Goal: Browse casually: Explore the website without a specific task or goal

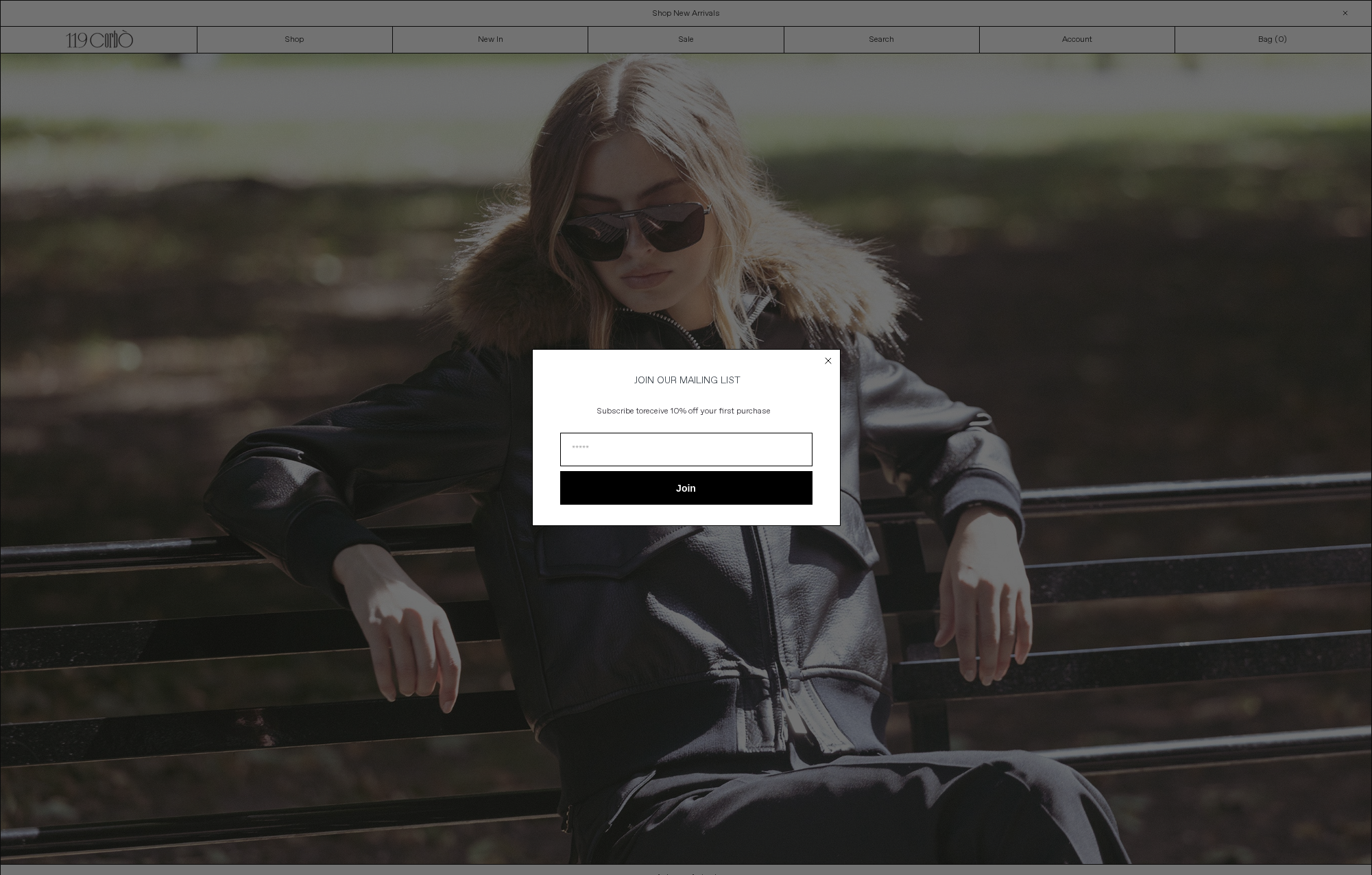
click at [830, 356] on circle "Close dialog" at bounding box center [827, 360] width 13 height 13
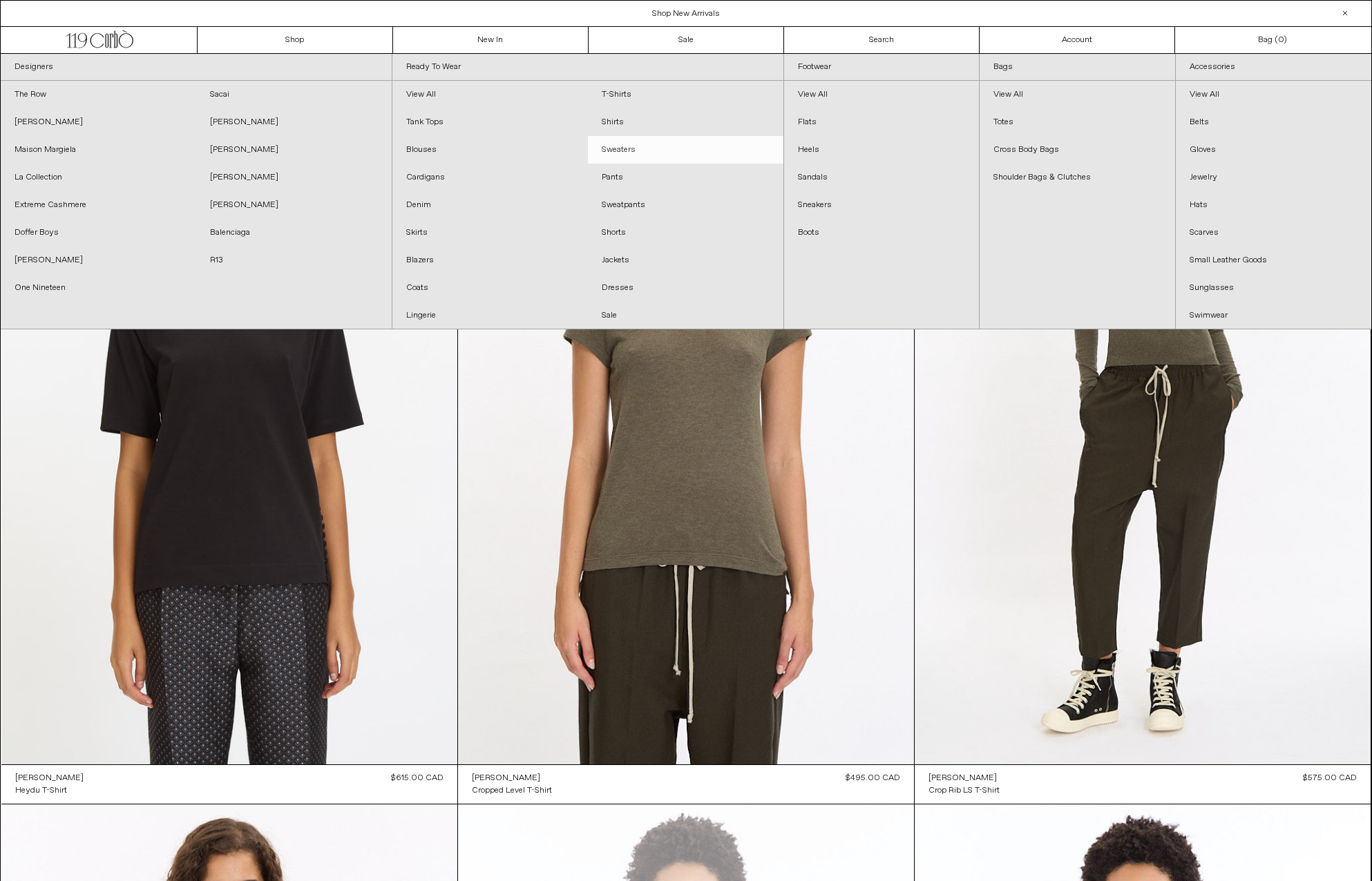
click at [617, 152] on link "Sweaters" at bounding box center [686, 149] width 196 height 27
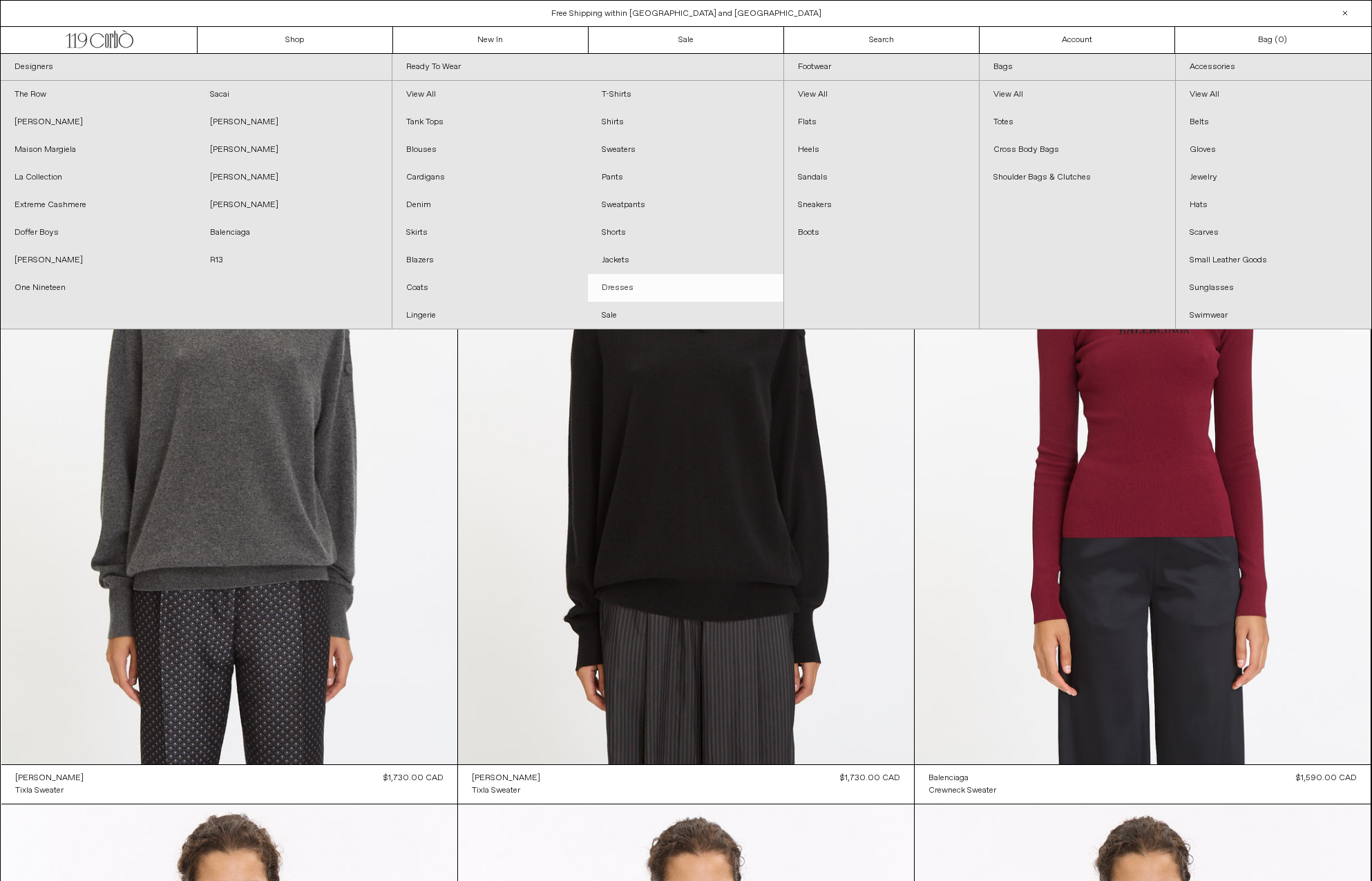
click at [646, 297] on link "Dresses" at bounding box center [686, 287] width 196 height 27
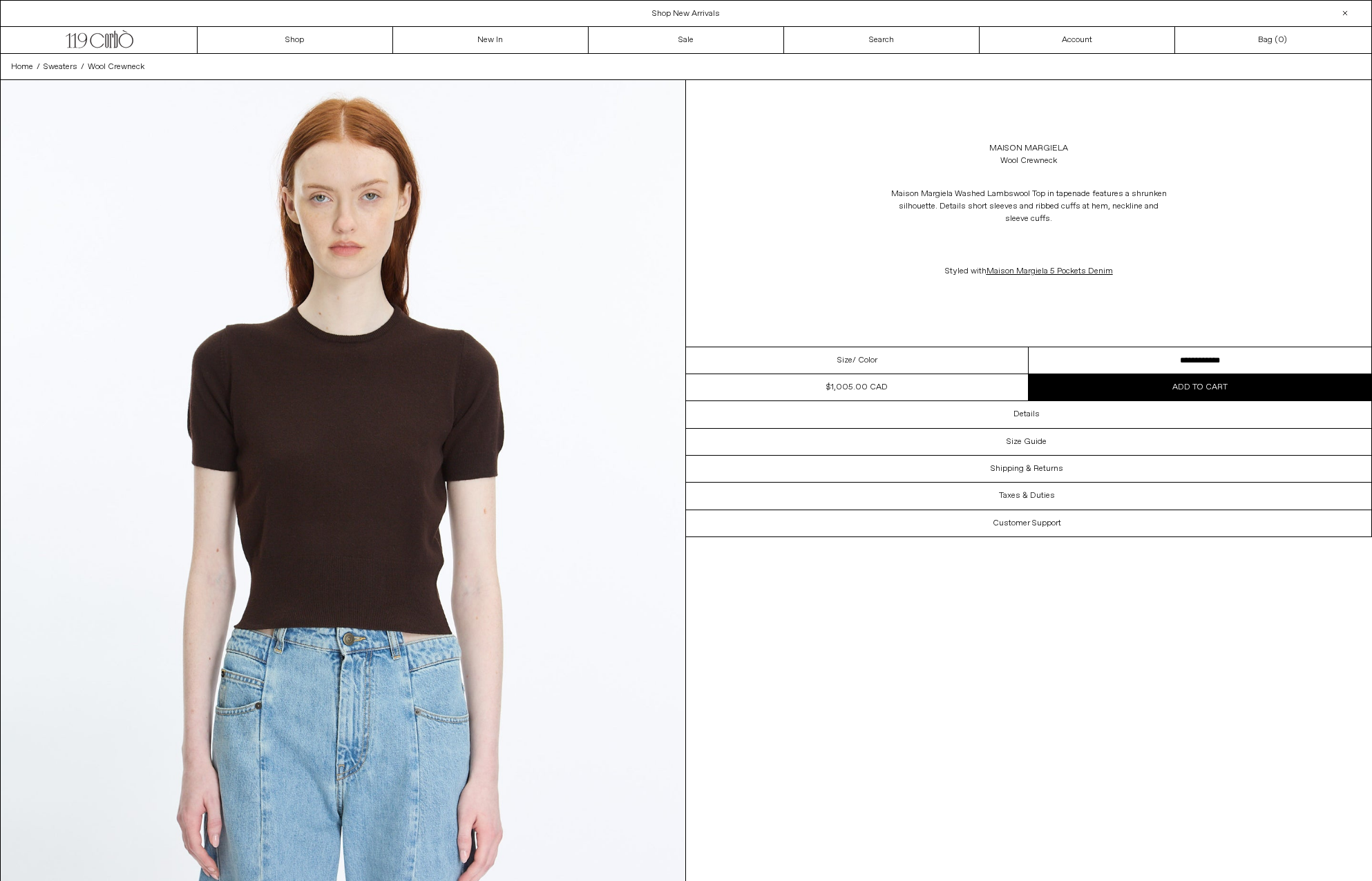
click at [394, 403] on img at bounding box center [343, 508] width 685 height 855
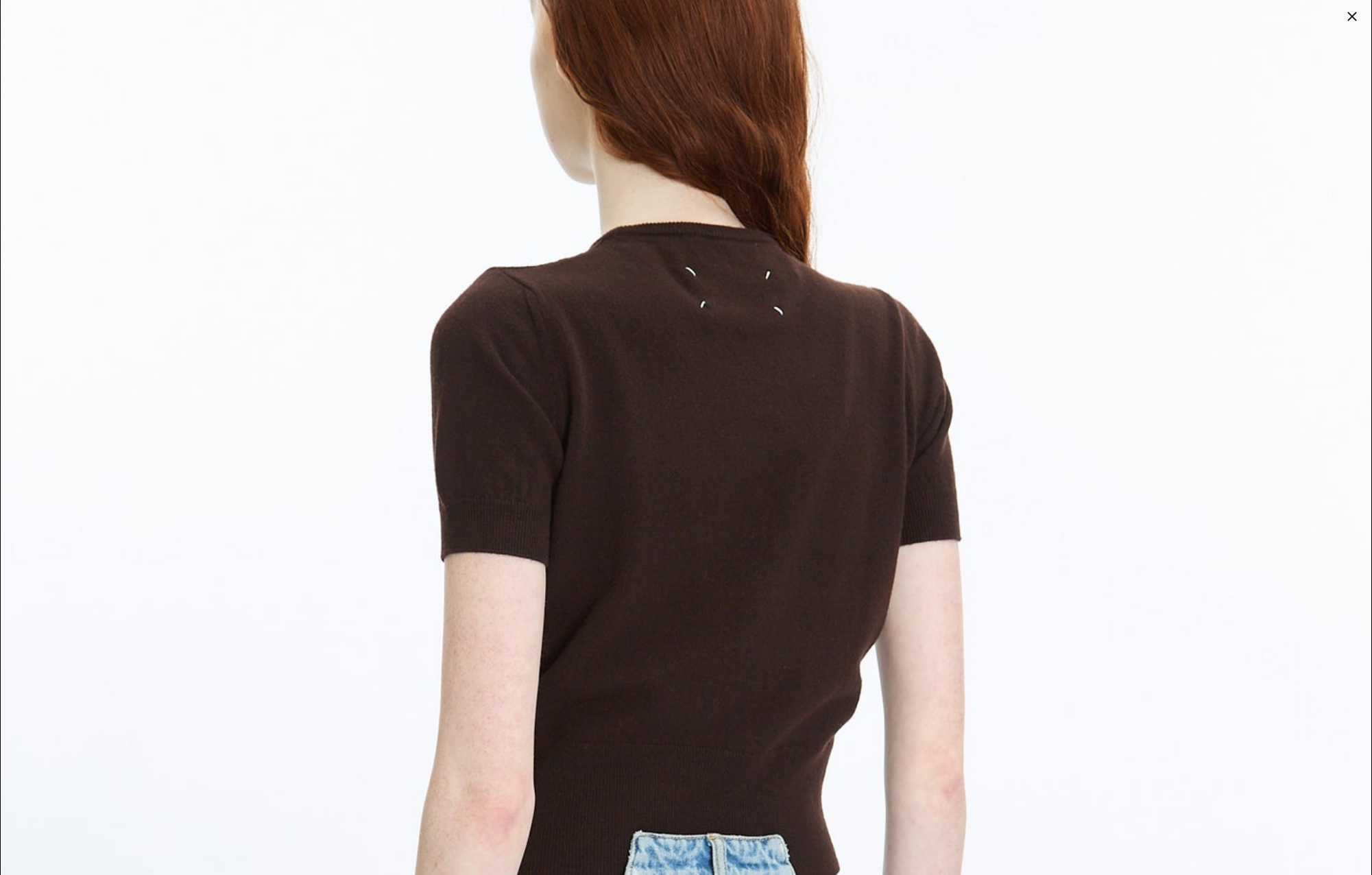
scroll to position [3636, 0]
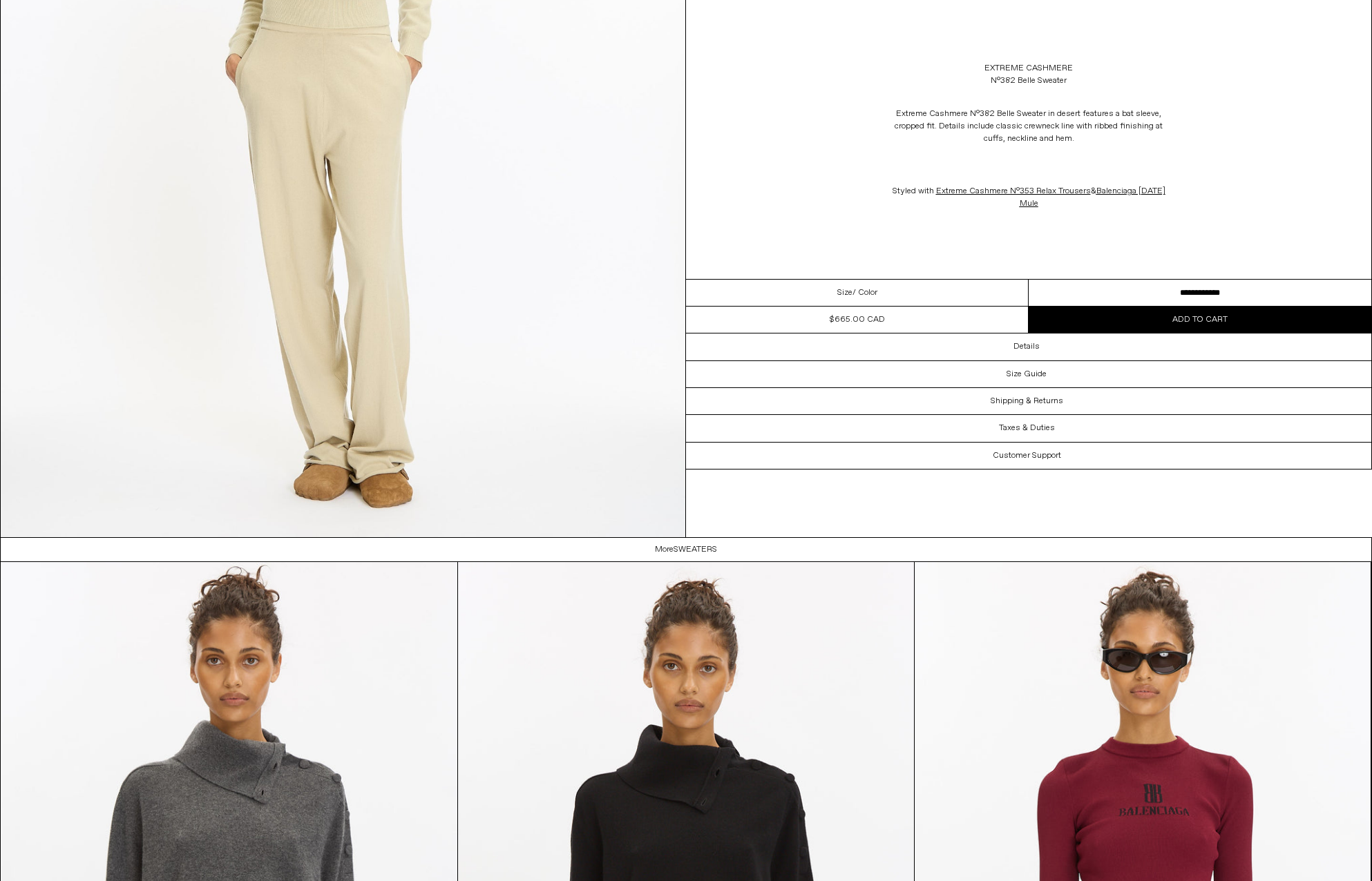
scroll to position [2969, 0]
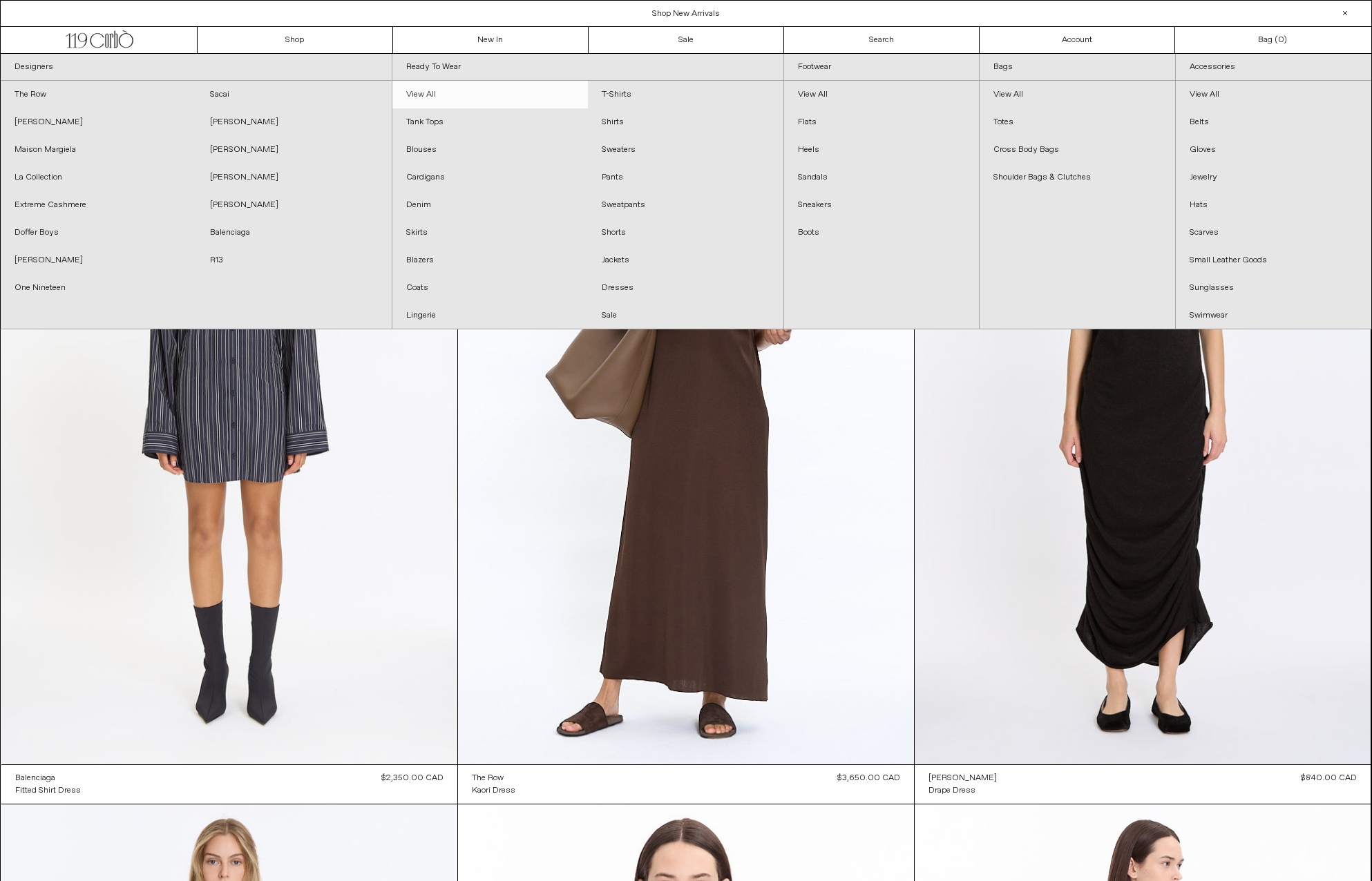
click at [426, 94] on link "View All" at bounding box center [491, 94] width 196 height 27
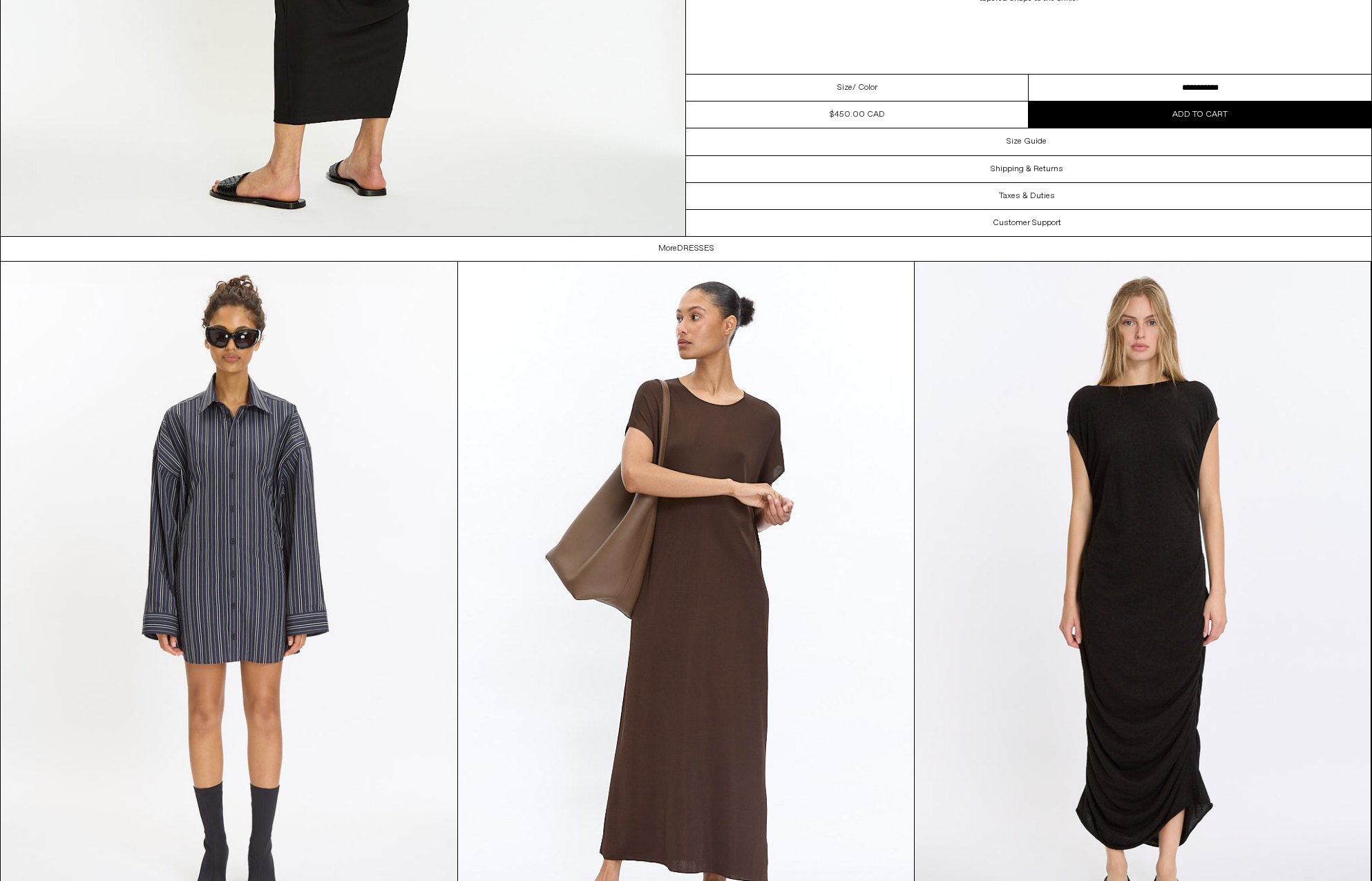
scroll to position [2417, 0]
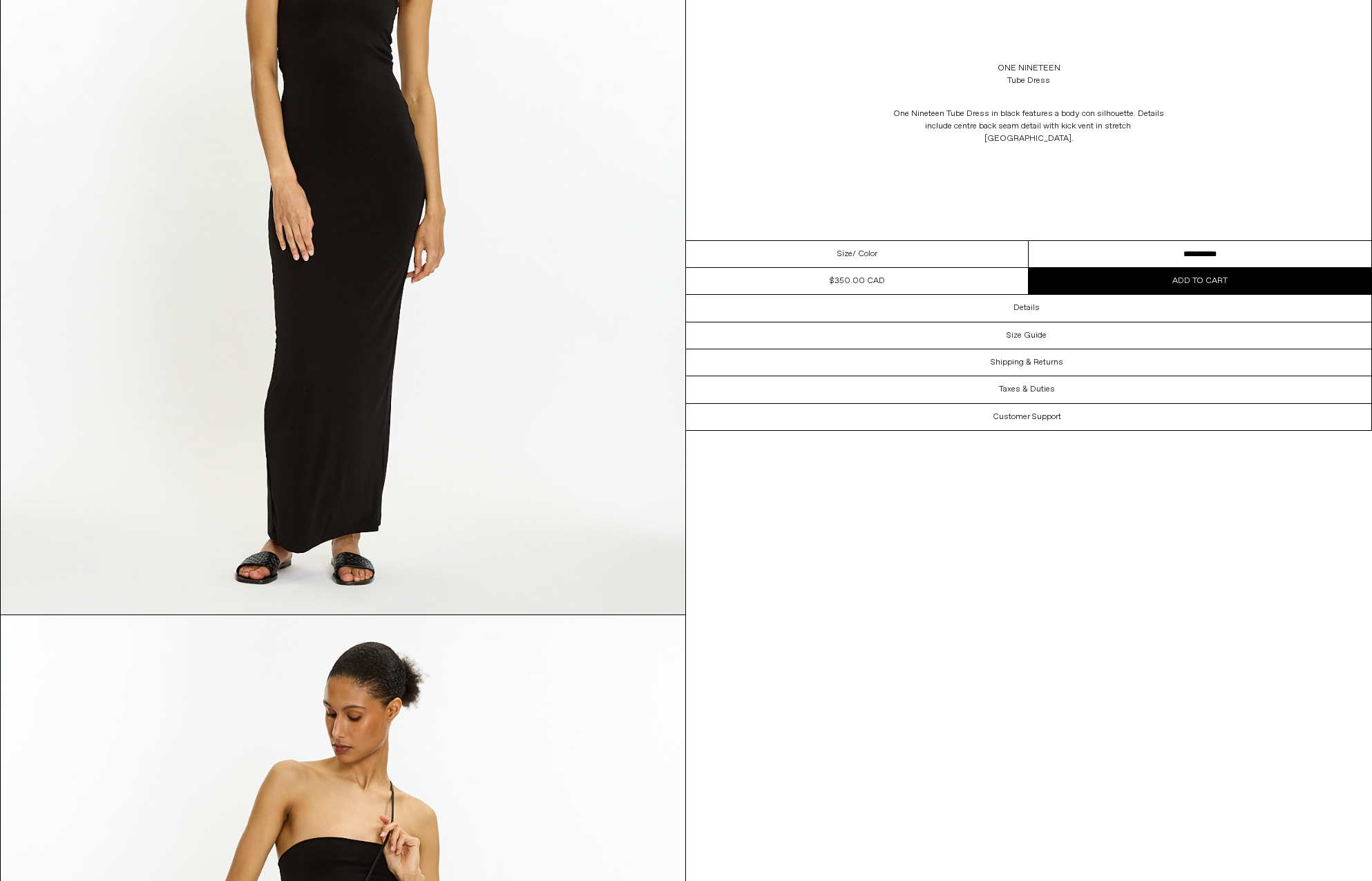
scroll to position [207, 0]
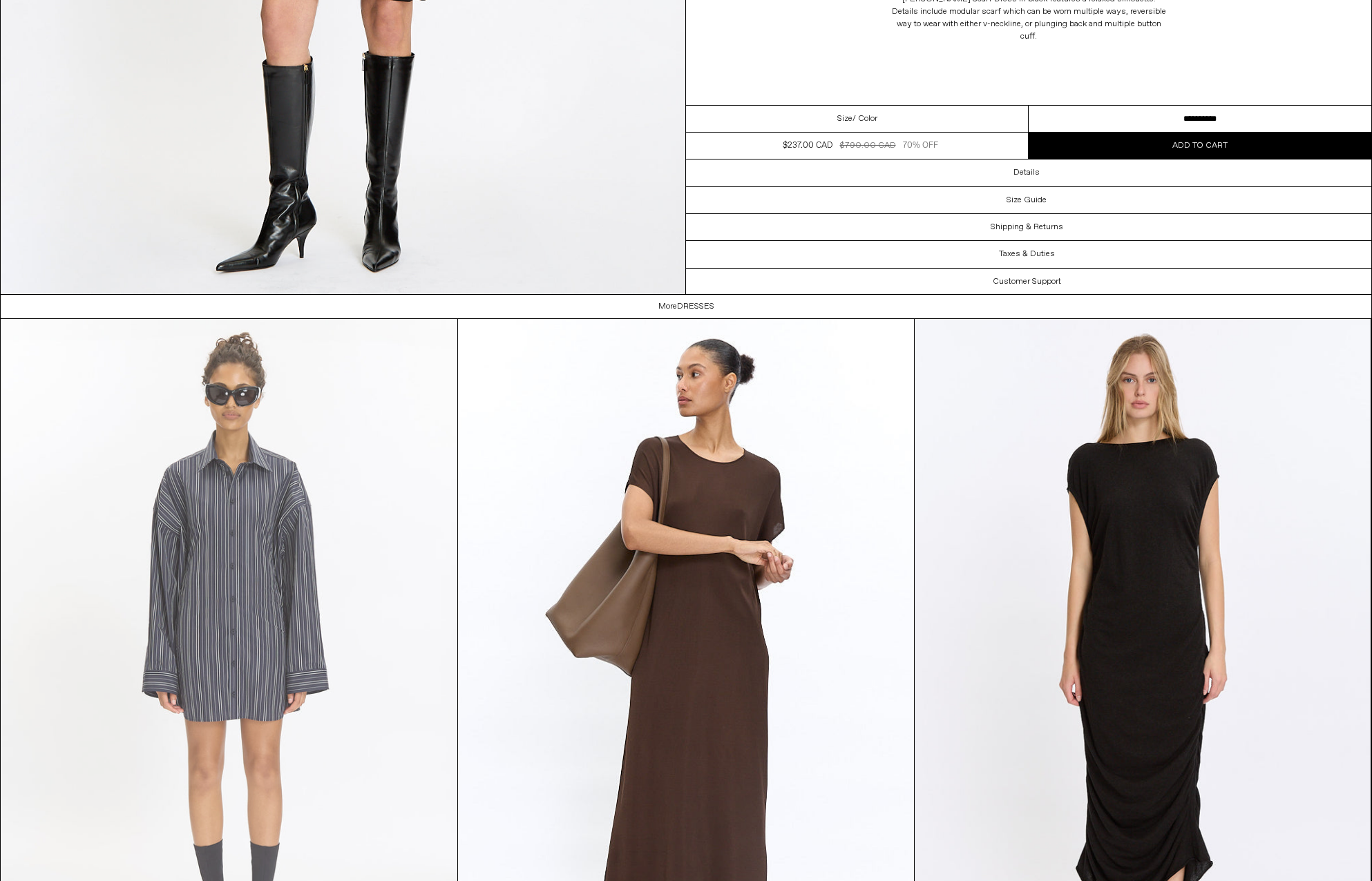
scroll to position [4074, 0]
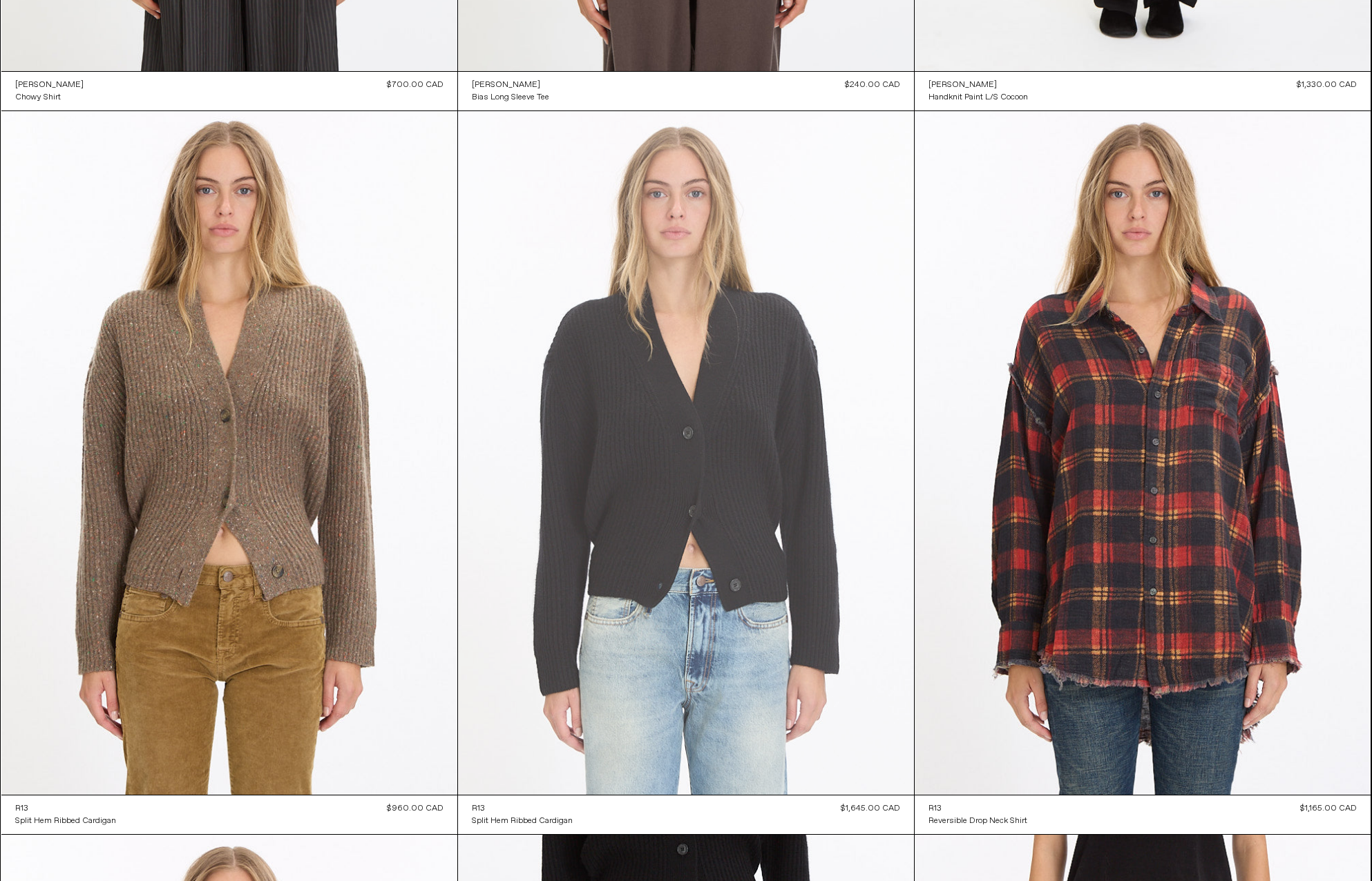
scroll to position [7215, 0]
